Goal: Information Seeking & Learning: Learn about a topic

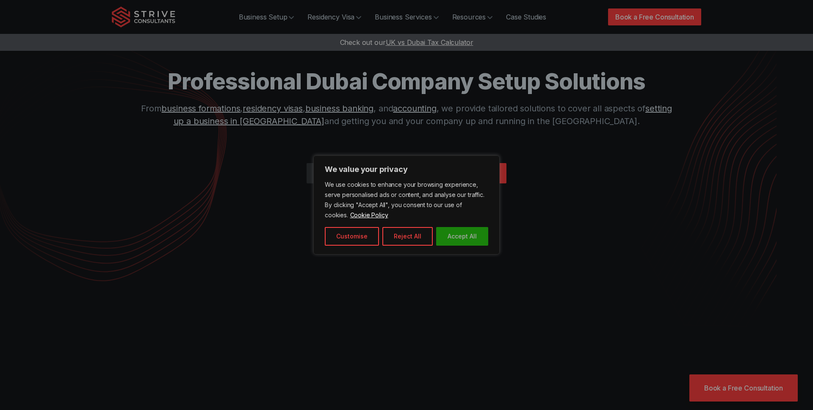
drag, startPoint x: 471, startPoint y: 237, endPoint x: 427, endPoint y: 146, distance: 101.3
click at [471, 237] on button "Accept All" at bounding box center [462, 236] width 52 height 19
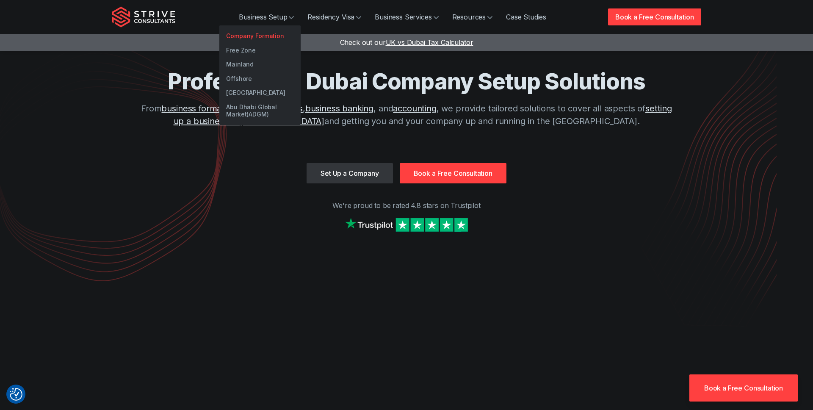
click at [261, 33] on link "Company Formation" at bounding box center [259, 36] width 81 height 14
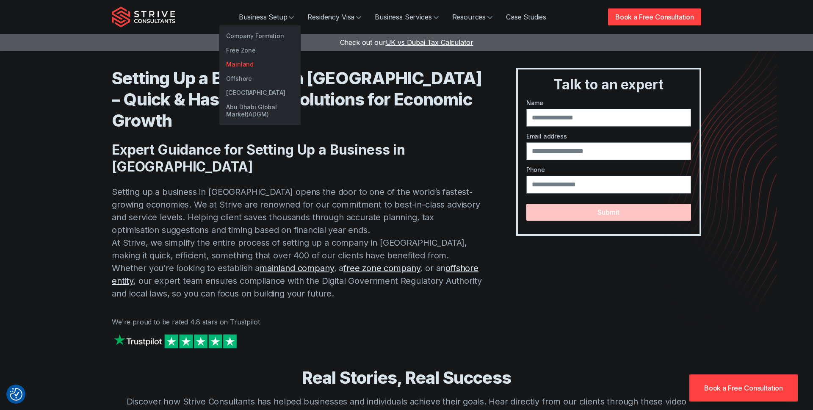
click at [243, 62] on link "Mainland" at bounding box center [259, 64] width 81 height 14
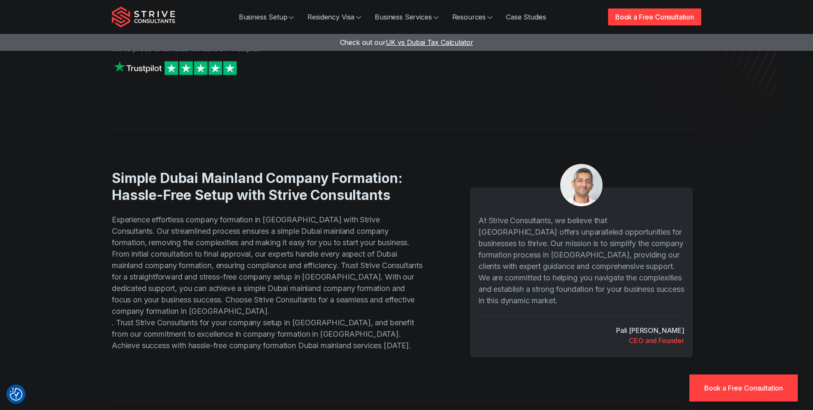
scroll to position [192, 0]
drag, startPoint x: 114, startPoint y: 159, endPoint x: 231, endPoint y: 165, distance: 117.0
click at [233, 169] on h2 "Simple Dubai Mainland Company Formation: Hassle-Free Setup with Strive Consulta…" at bounding box center [268, 186] width 312 height 34
copy h2 "Hassle-Free Setup"
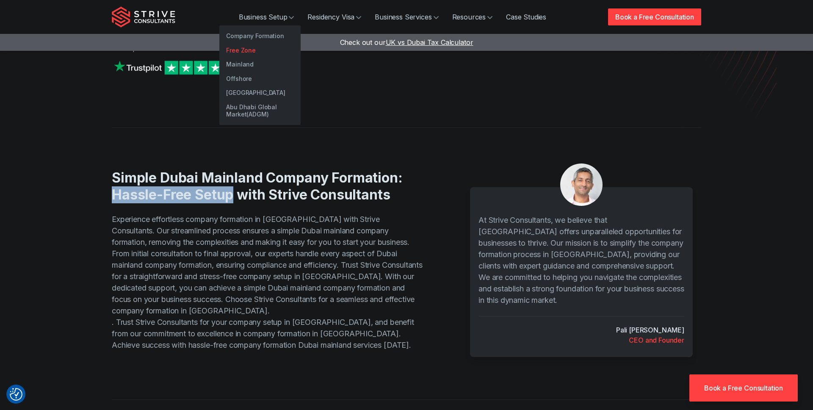
click at [250, 51] on link "Free Zone" at bounding box center [259, 50] width 81 height 14
